Goal: Information Seeking & Learning: Learn about a topic

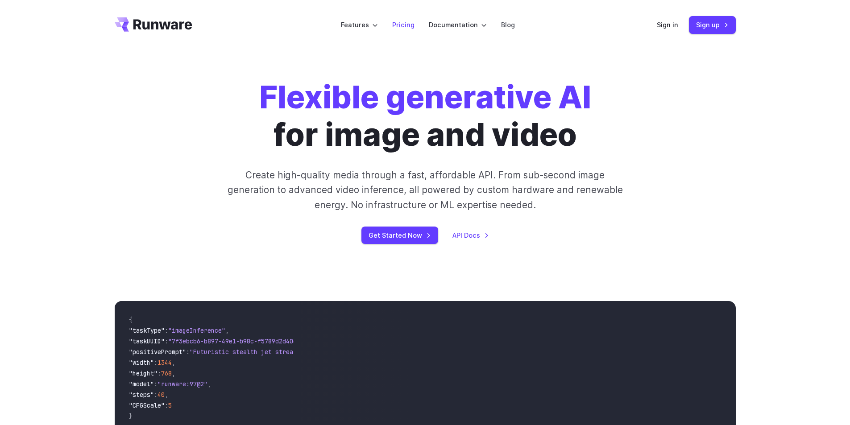
click at [395, 25] on link "Pricing" at bounding box center [403, 25] width 22 height 10
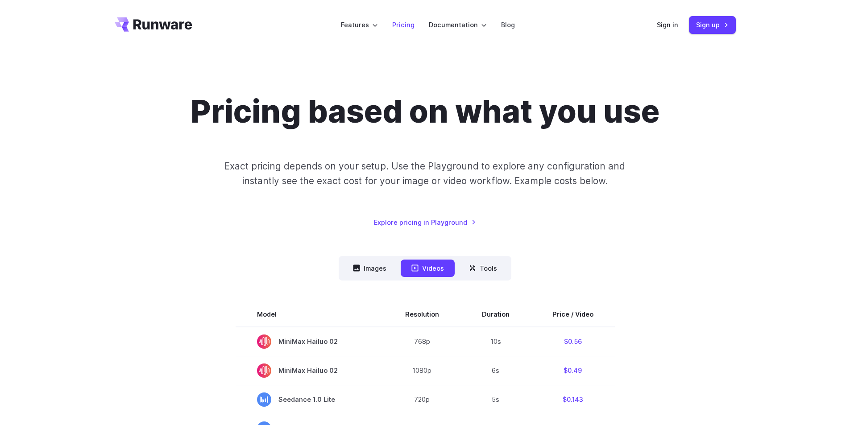
click at [406, 27] on link "Pricing" at bounding box center [403, 25] width 22 height 10
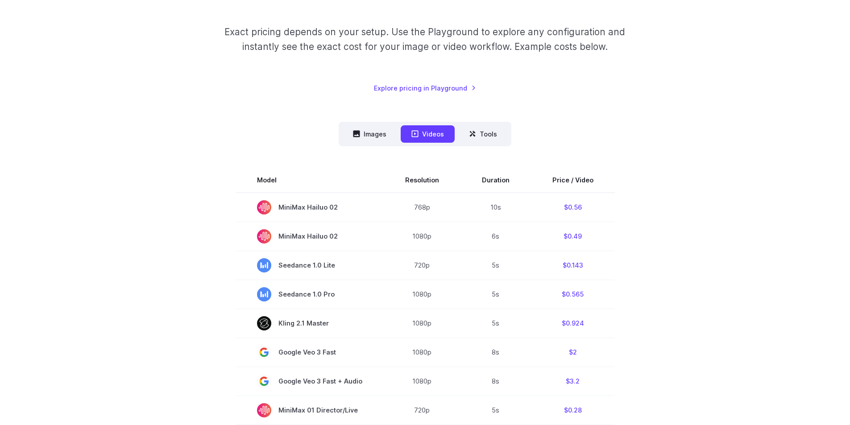
scroll to position [179, 0]
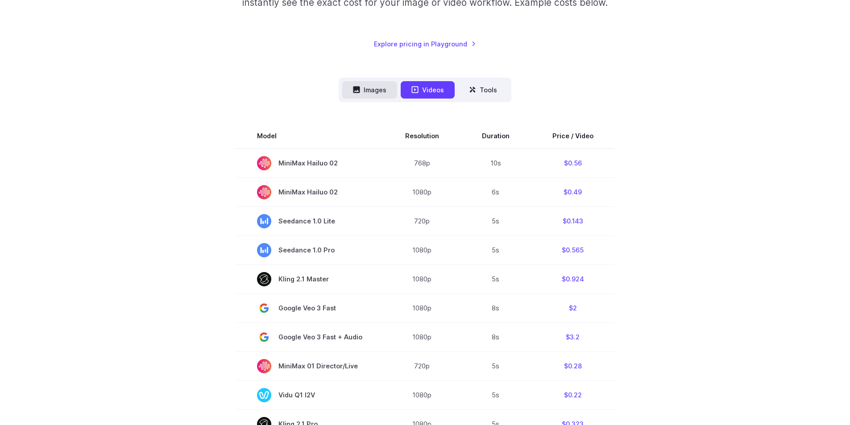
click at [369, 92] on button "Images" at bounding box center [369, 89] width 55 height 17
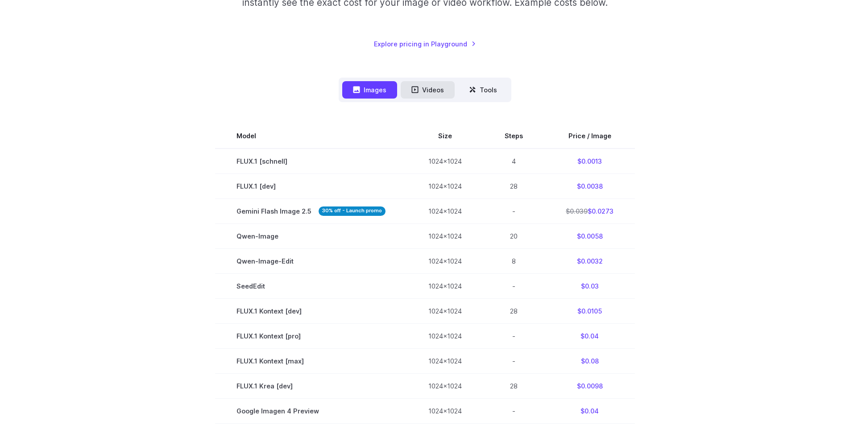
click at [417, 90] on icon at bounding box center [415, 89] width 7 height 7
click at [424, 88] on button "Videos" at bounding box center [428, 89] width 54 height 17
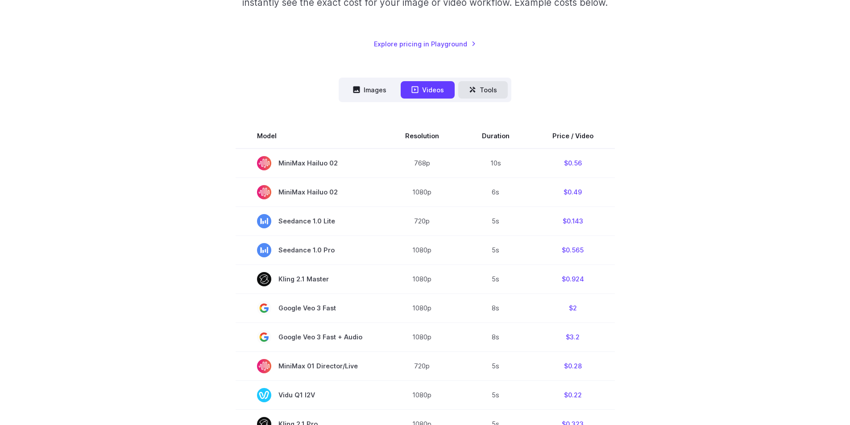
click at [479, 89] on button "Tools" at bounding box center [483, 89] width 50 height 17
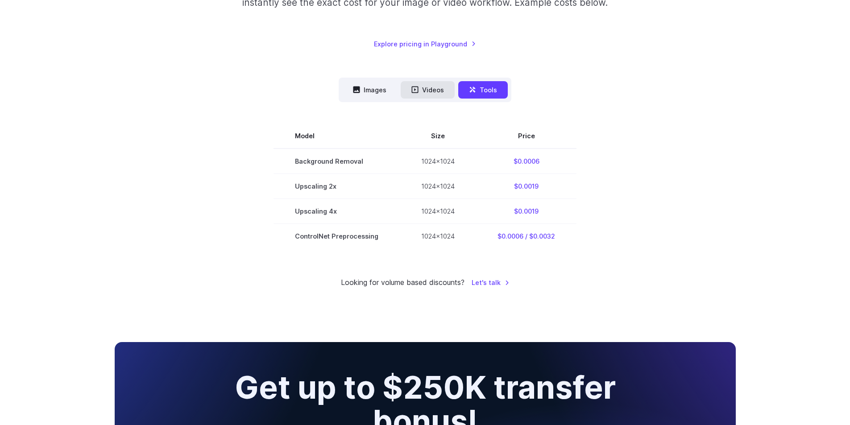
click at [436, 88] on button "Videos" at bounding box center [428, 89] width 54 height 17
